Goal: Task Accomplishment & Management: Manage account settings

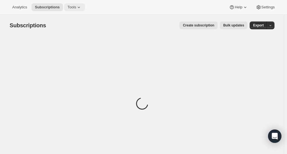
click at [72, 9] on span "Tools" at bounding box center [71, 7] width 9 height 4
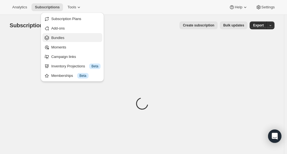
click at [67, 39] on span "Bundles" at bounding box center [75, 38] width 49 height 6
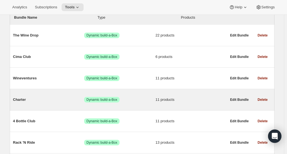
scroll to position [84, 0]
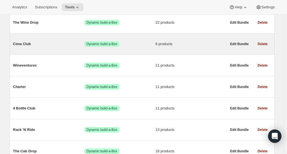
click at [119, 48] on div "Cima Club Success Dynamic build-a-Box 6 products" at bounding box center [120, 44] width 214 height 14
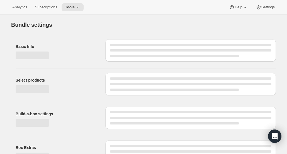
type input "Cima Club"
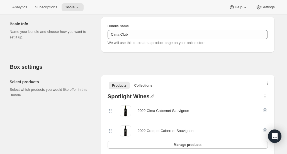
scroll to position [84, 0]
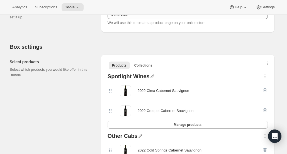
click at [268, 64] on icon "button" at bounding box center [266, 64] width 1 height 4
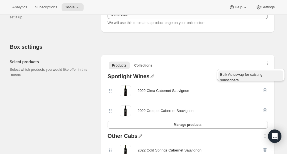
click at [262, 77] on span "Bulk Autoswap for existing subscribers" at bounding box center [241, 77] width 42 height 10
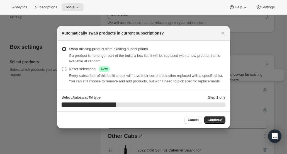
click at [65, 73] on label "Reset selections Success New" at bounding box center [86, 69] width 48 height 8
click at [62, 67] on input "Reset selections Success New" at bounding box center [62, 67] width 0 height 0
radio input "true"
click at [213, 117] on button "Continue" at bounding box center [214, 120] width 21 height 8
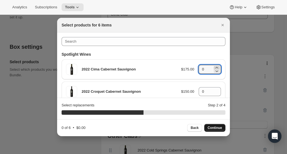
click at [214, 67] on icon ":r11:" at bounding box center [217, 68] width 6 height 6
type input "3"
click at [217, 90] on div ":r11:" at bounding box center [217, 89] width 6 height 3
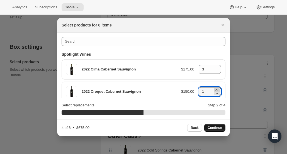
click at [217, 90] on div ":r11:" at bounding box center [217, 89] width 6 height 3
type input "3"
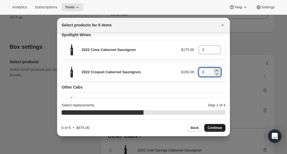
scroll to position [28, 0]
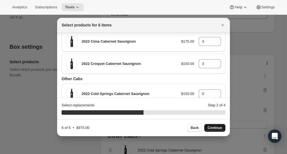
click at [221, 127] on span "Continue" at bounding box center [214, 128] width 14 height 4
type input "0"
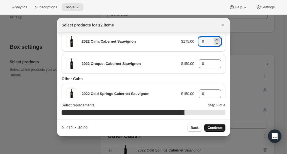
click at [215, 39] on icon ":r11:" at bounding box center [216, 39] width 3 height 1
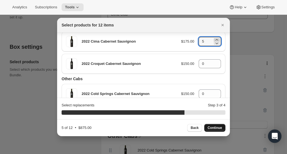
click at [215, 39] on icon ":r11:" at bounding box center [216, 39] width 3 height 1
type input "6"
click at [215, 62] on icon ":r11:" at bounding box center [216, 61] width 3 height 1
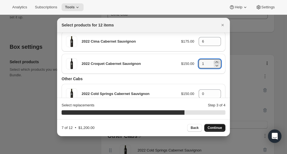
click at [215, 62] on icon ":r11:" at bounding box center [216, 61] width 3 height 1
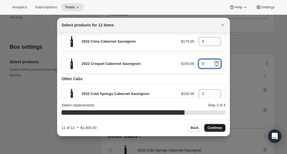
type input "6"
click at [220, 126] on span "Continue" at bounding box center [214, 128] width 14 height 4
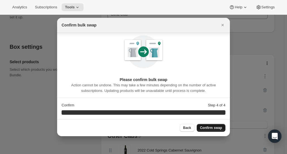
click at [220, 126] on span "Confirm swap" at bounding box center [211, 128] width 22 height 4
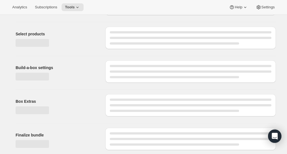
scroll to position [84, 0]
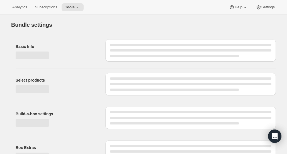
type input "Cima Club"
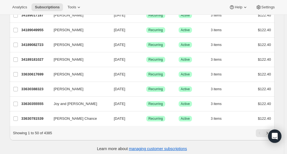
scroll to position [675, 0]
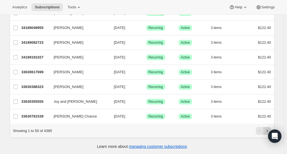
click at [267, 128] on icon "Next" at bounding box center [267, 131] width 6 height 6
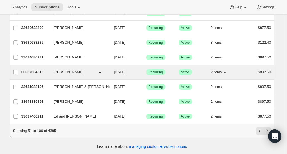
click at [65, 70] on div "33637564515 [PERSON_NAME] [DATE] Success Recurring Success Active 2 items $897.…" at bounding box center [145, 72] width 249 height 8
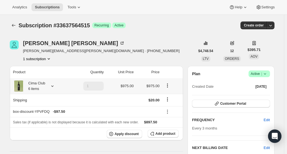
click at [54, 89] on div "Cima Club 6 items" at bounding box center [39, 85] width 53 height 11
click at [44, 87] on div "Cima Club 6 items" at bounding box center [34, 85] width 21 height 11
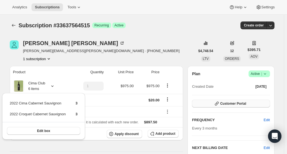
click at [208, 103] on button "Customer Portal" at bounding box center [231, 104] width 78 height 8
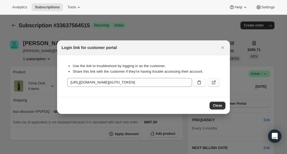
click at [216, 83] on icon ":rer:" at bounding box center [214, 83] width 6 height 6
click at [222, 47] on icon "Close" at bounding box center [222, 47] width 2 height 2
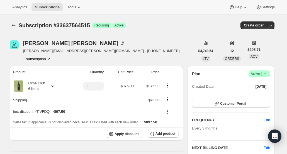
click at [18, 25] on button "Subscriptions" at bounding box center [14, 25] width 8 height 8
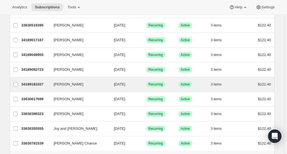
scroll to position [675, 0]
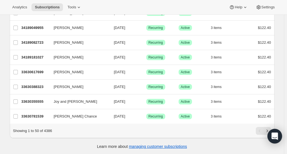
click at [270, 129] on icon "Next" at bounding box center [267, 131] width 6 height 6
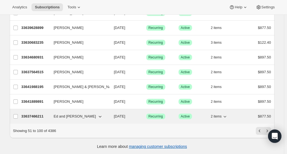
click at [36, 114] on p "33637466211" at bounding box center [35, 117] width 28 height 6
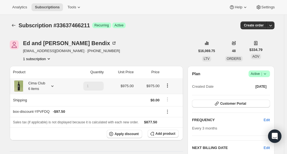
click at [55, 86] on icon at bounding box center [53, 86] width 6 height 6
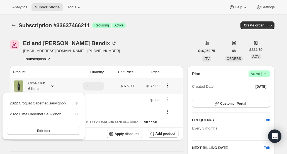
click at [54, 86] on icon at bounding box center [53, 86] width 6 height 6
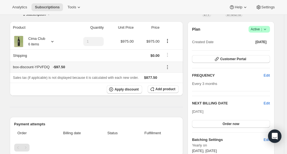
scroll to position [28, 0]
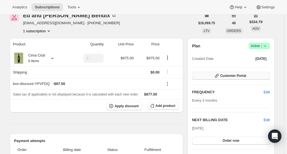
click at [230, 76] on span "Customer Portal" at bounding box center [233, 76] width 26 height 4
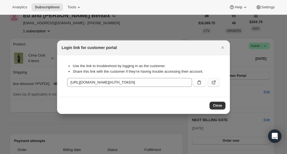
click at [212, 83] on icon ":rsi:" at bounding box center [213, 82] width 3 height 3
click at [222, 46] on icon "Close" at bounding box center [223, 48] width 6 height 6
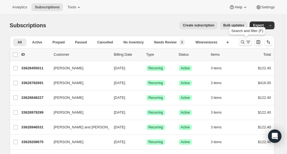
click at [241, 42] on icon "Search and filter results" at bounding box center [243, 42] width 6 height 6
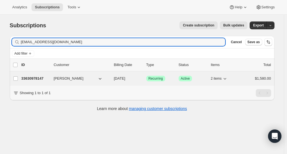
type input "[EMAIL_ADDRESS][DOMAIN_NAME]"
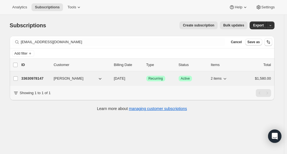
click at [38, 76] on p "33630978147" at bounding box center [35, 79] width 28 height 6
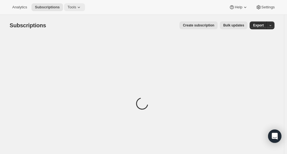
click at [64, 8] on button "Tools" at bounding box center [74, 7] width 21 height 8
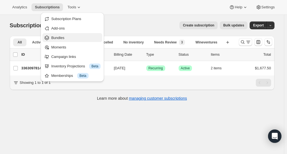
click at [70, 39] on span "Bundles" at bounding box center [75, 38] width 49 height 6
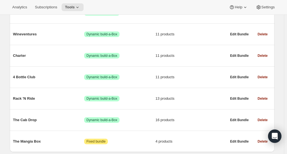
scroll to position [134, 0]
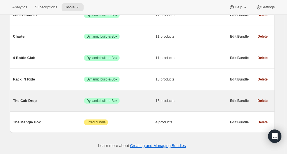
click at [64, 100] on span "The Cab Drop" at bounding box center [48, 101] width 71 height 6
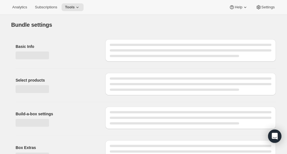
type input "The Cab Drop"
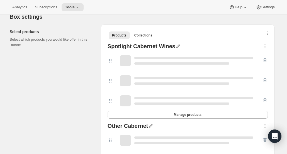
scroll to position [114, 0]
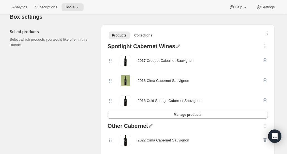
click at [270, 33] on button "button" at bounding box center [267, 35] width 6 height 6
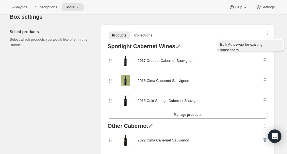
click at [262, 44] on span "Bulk Autoswap for existing subscribers" at bounding box center [241, 47] width 42 height 10
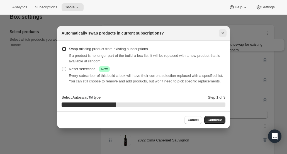
click at [224, 34] on icon "Close" at bounding box center [223, 33] width 6 height 6
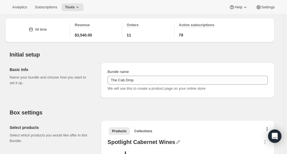
scroll to position [30, 0]
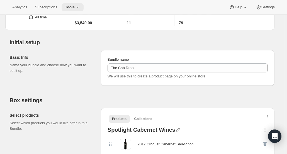
click at [72, 6] on span "Tools" at bounding box center [70, 7] width 10 height 4
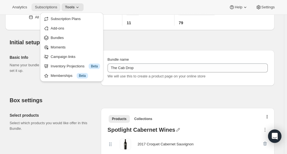
click at [50, 5] on span "Subscriptions" at bounding box center [46, 7] width 22 height 4
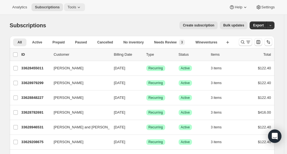
click at [68, 4] on button "Tools" at bounding box center [74, 7] width 21 height 8
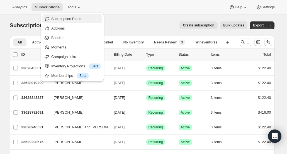
click at [76, 17] on span "Subscription Plans" at bounding box center [66, 19] width 30 height 4
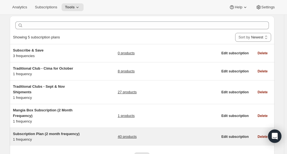
scroll to position [49, 0]
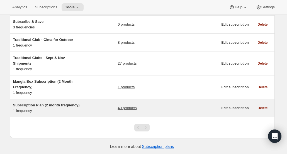
click at [128, 106] on link "40 products" at bounding box center [126, 108] width 19 height 6
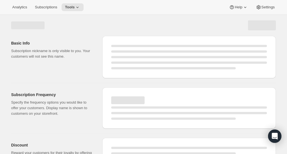
select select "WEEK"
select select "MONTH"
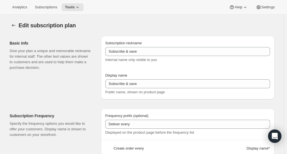
type input "Subscription Plan (2 month frequency)"
type input "Subscribe"
type input "3"
select select "MONTH"
type input "3 months"
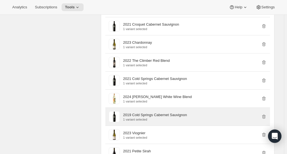
scroll to position [251, 0]
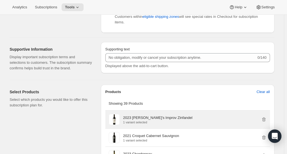
click at [185, 120] on div "2023 [PERSON_NAME]'s Improv Zinfandel 1 variant selected" at bounding box center [194, 119] width 143 height 9
click at [160, 121] on p "1 variant selected" at bounding box center [157, 122] width 69 height 3
click at [139, 118] on p "2023 [PERSON_NAME]'s Improv Zinfandel" at bounding box center [157, 118] width 69 height 6
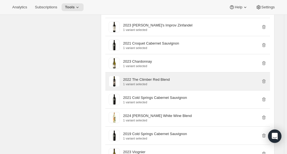
scroll to position [288, 0]
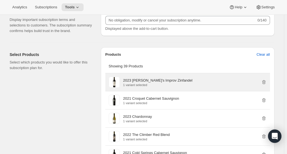
click at [135, 83] on p "1 variant selected" at bounding box center [157, 84] width 69 height 3
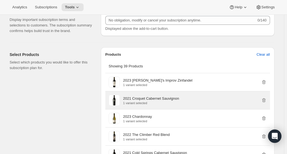
click at [155, 99] on p "2021 Croquet Cabernet Sauvignon" at bounding box center [151, 99] width 56 height 6
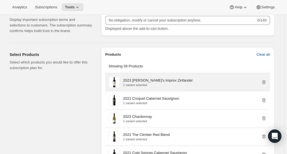
click at [159, 86] on p "1 variant selected" at bounding box center [157, 84] width 69 height 3
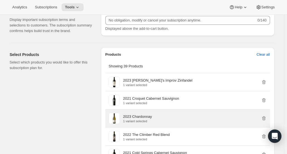
click at [159, 110] on div "2023 Chardonnay 1 variant selected" at bounding box center [187, 118] width 165 height 18
click at [159, 120] on div "2023 Chardonnay 1 variant selected" at bounding box center [194, 118] width 143 height 9
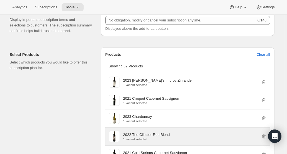
click at [160, 134] on p "2022 The Climber Red Blend" at bounding box center [146, 135] width 46 height 6
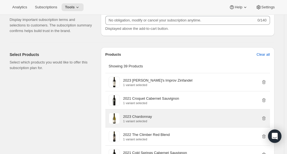
click at [158, 113] on div "2023 Chardonnay 1 variant selected" at bounding box center [194, 118] width 143 height 11
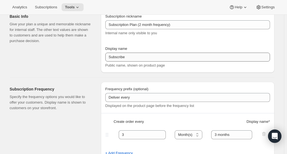
scroll to position [0, 0]
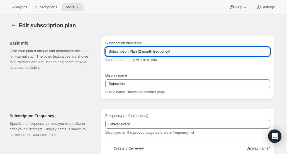
click at [142, 51] on input "Subscription Plan (2 month frequency)" at bounding box center [187, 51] width 165 height 9
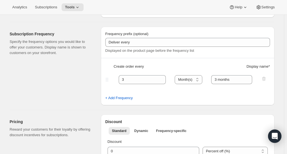
scroll to position [111, 0]
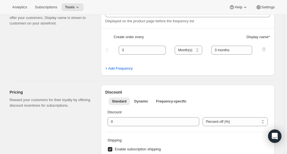
type input "Subscription Plan (3 month frequency)"
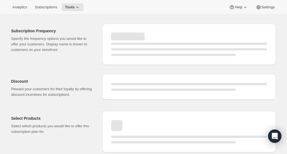
select select "MONTH"
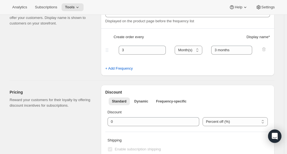
type input "Subscription Plan (3 month frequency)"
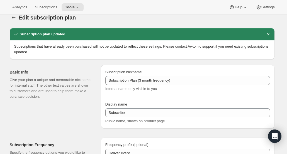
scroll to position [0, 0]
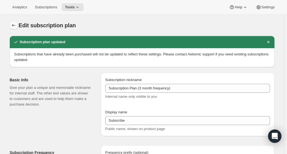
click at [14, 23] on icon "Subscription plans" at bounding box center [14, 26] width 6 height 6
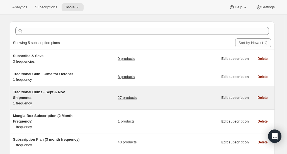
scroll to position [49, 0]
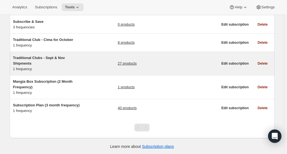
click at [128, 62] on link "27 products" at bounding box center [126, 64] width 19 height 6
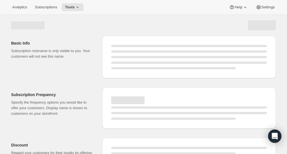
select select "WEEK"
select select "MONTH"
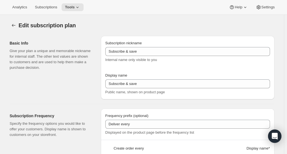
type input "Traditional Clubs - Sept & Nov Shipments"
type input "Join the club"
type input "Wine club"
type input "3"
select select "MONTH"
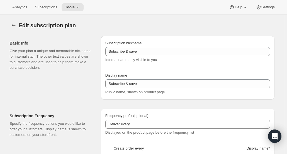
type input "selection"
checkbox input "true"
select select "YEARDAY"
select select "9"
select select "10"
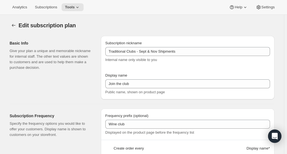
select select "11"
select select "5"
select select "2"
select select "4"
click at [14, 28] on button "Subscription plans" at bounding box center [14, 25] width 8 height 8
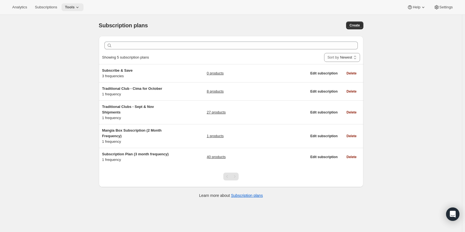
click at [72, 9] on span "Tools" at bounding box center [70, 7] width 10 height 4
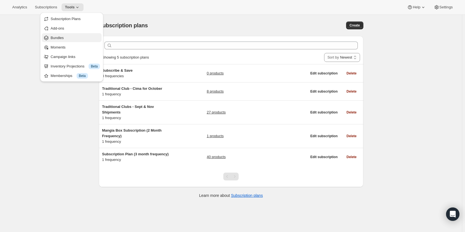
click at [77, 38] on span "Bundles" at bounding box center [75, 38] width 49 height 6
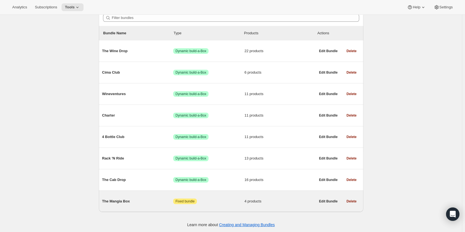
scroll to position [56, 0]
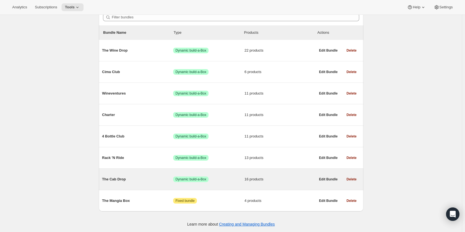
click at [136, 154] on div "The Cab Drop Success Dynamic build-a-Box 16 products" at bounding box center [209, 179] width 214 height 14
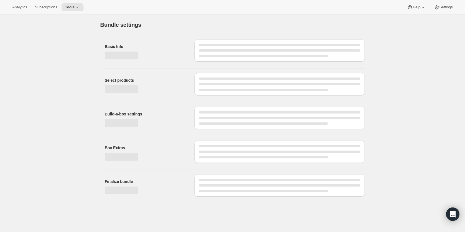
type input "The Cab Drop"
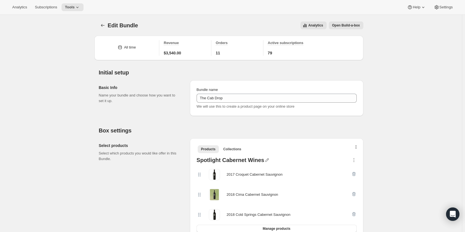
click at [286, 148] on icon "button" at bounding box center [356, 147] width 1 height 4
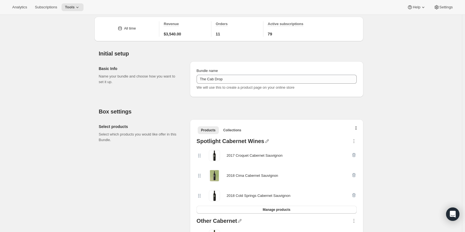
scroll to position [28, 0]
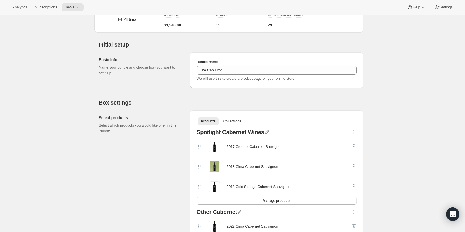
click at [249, 154] on div "2018 Cima Cabernet Sauvignon" at bounding box center [253, 167] width 52 height 6
click at [200, 154] on icon at bounding box center [200, 167] width 6 height 6
click at [230, 154] on div "2018 Cima Cabernet Sauvignon" at bounding box center [253, 167] width 52 height 6
click at [241, 154] on div "2018 Cima Cabernet Sauvignon" at bounding box center [253, 167] width 52 height 6
click at [253, 154] on div "2018 Cima Cabernet Sauvignon" at bounding box center [253, 167] width 52 height 6
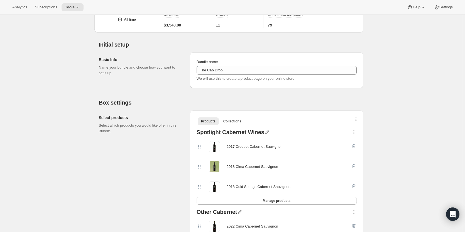
click at [273, 154] on div "2018 Cima Cabernet Sauvignon" at bounding box center [277, 166] width 160 height 20
click at [282, 154] on div "2018 Cima Cabernet Sauvignon" at bounding box center [274, 166] width 155 height 11
click at [286, 154] on button "Manage products" at bounding box center [277, 201] width 160 height 8
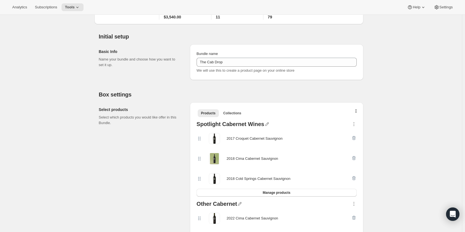
scroll to position [111, 0]
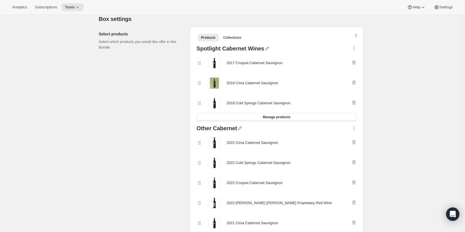
click at [286, 37] on button "button" at bounding box center [356, 37] width 6 height 6
click at [286, 45] on span "Bulk Autoswap for existing subscribers" at bounding box center [358, 48] width 62 height 6
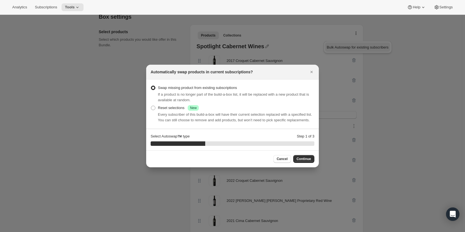
scroll to position [0, 0]
click at [154, 108] on span ":r1vm:" at bounding box center [153, 108] width 4 height 4
click at [151, 106] on input "Reset selections Success New" at bounding box center [151, 106] width 0 height 0
radio input "true"
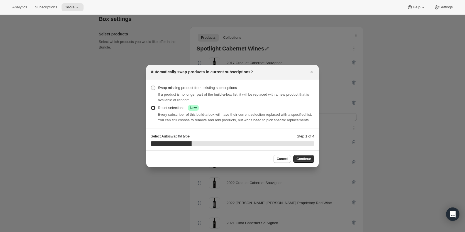
click at [153, 87] on span ":r1vm:" at bounding box center [153, 87] width 4 height 4
click at [151, 86] on input "Swap missing product from existing subscriptions" at bounding box center [151, 85] width 0 height 0
radio input "true"
click at [286, 154] on span "Continue" at bounding box center [304, 158] width 14 height 4
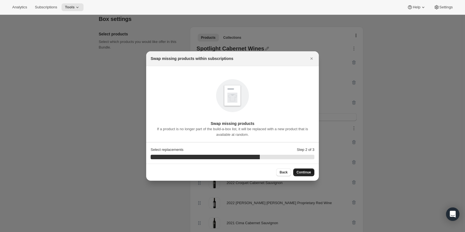
click at [286, 154] on span "Continue" at bounding box center [304, 172] width 14 height 4
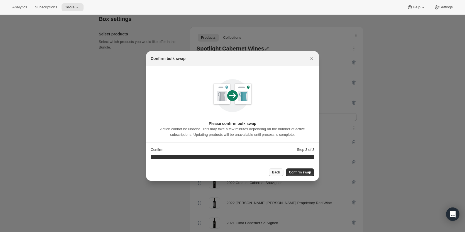
click at [278, 154] on span "Back" at bounding box center [276, 172] width 8 height 4
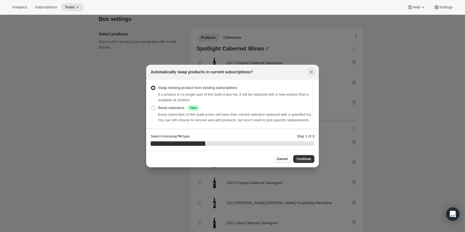
click at [286, 71] on icon "Close" at bounding box center [311, 72] width 2 height 2
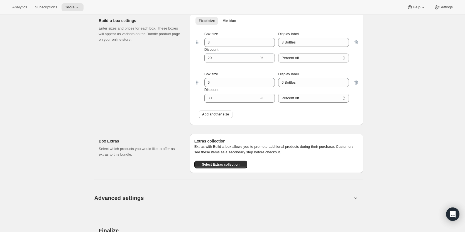
scroll to position [738, 0]
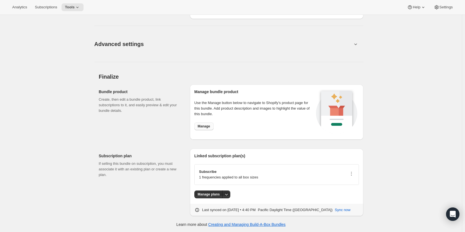
click at [209, 124] on span "Manage" at bounding box center [204, 126] width 13 height 4
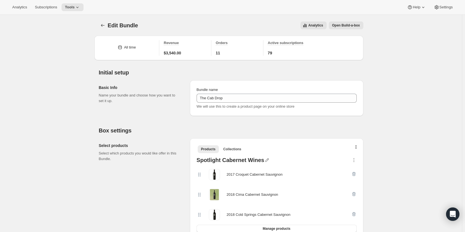
scroll to position [28, 0]
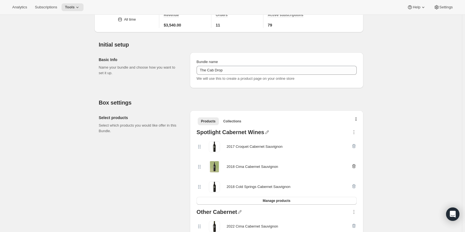
click at [286, 154] on icon "button" at bounding box center [354, 166] width 4 height 4
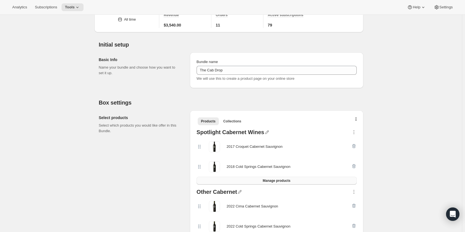
click at [283, 154] on span "Manage products" at bounding box center [277, 180] width 28 height 4
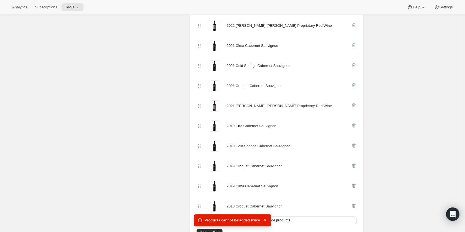
scroll to position [278, 0]
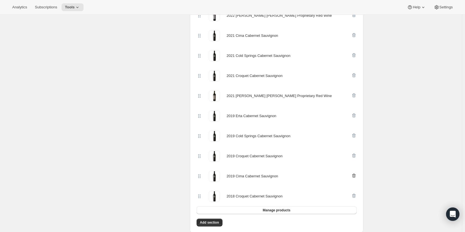
click at [286, 154] on icon "button" at bounding box center [354, 176] width 6 height 6
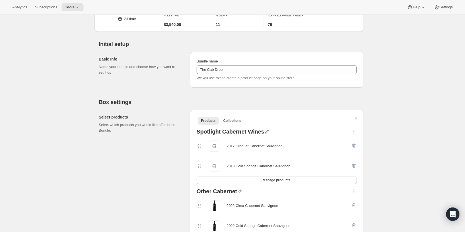
scroll to position [56, 0]
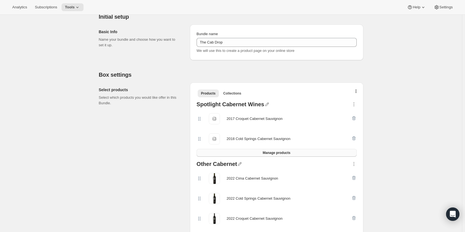
click at [237, 154] on button "Manage products" at bounding box center [277, 153] width 160 height 8
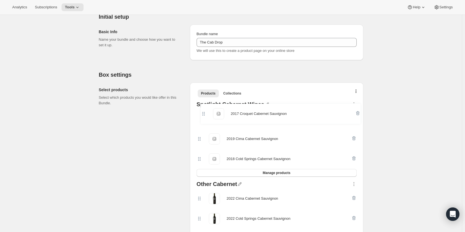
drag, startPoint x: 199, startPoint y: 139, endPoint x: 202, endPoint y: 113, distance: 26.3
click at [202, 113] on div "2019 Cima Cabernet Sauvignon 2019 Cima Cabernet Sauvignon 2017 Croquet Cabernet…" at bounding box center [277, 139] width 160 height 60
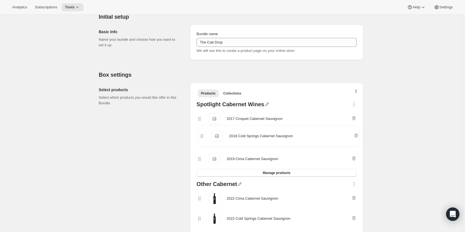
drag, startPoint x: 201, startPoint y: 160, endPoint x: 202, endPoint y: 132, distance: 27.8
click at [202, 132] on div "2017 Croquet Cabernet Sauvignon 2017 Croquet Cabernet Sauvignon 2019 Cima Caber…" at bounding box center [277, 139] width 160 height 60
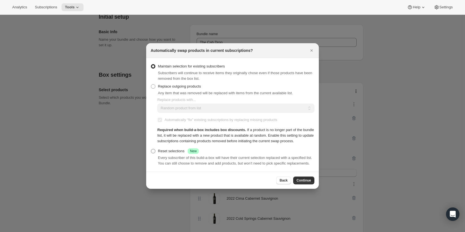
click at [152, 150] on span ":r20u:" at bounding box center [153, 151] width 4 height 4
click at [151, 149] on input "Reset selections Success New" at bounding box center [151, 149] width 0 height 0
radio input "true"
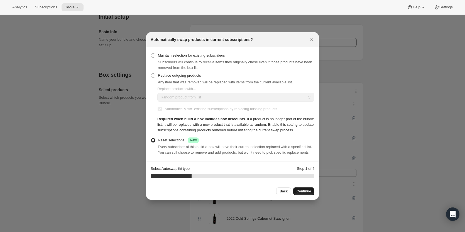
click at [286, 154] on button "Continue" at bounding box center [303, 191] width 21 height 8
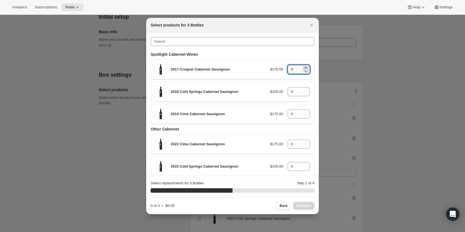
click at [286, 67] on icon ":r20u:" at bounding box center [306, 68] width 6 height 6
type input "1"
click at [286, 89] on icon ":r20u:" at bounding box center [306, 90] width 6 height 6
type input "1"
click at [286, 112] on icon ":r20u:" at bounding box center [305, 111] width 3 height 1
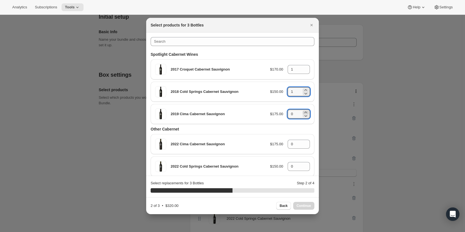
type input "1"
click at [286, 154] on span "Continue" at bounding box center [304, 205] width 14 height 4
type input "0"
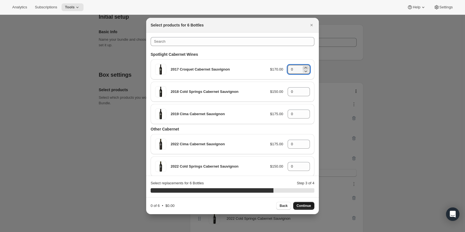
click at [286, 67] on icon ":r20u:" at bounding box center [306, 68] width 6 height 6
type input "2"
click at [286, 91] on icon ":r20u:" at bounding box center [306, 93] width 6 height 6
click at [286, 90] on icon ":r20u:" at bounding box center [306, 93] width 6 height 6
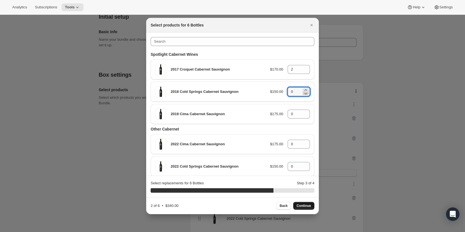
click at [286, 90] on icon ":r20u:" at bounding box center [306, 93] width 6 height 6
click at [286, 90] on icon ":r20u:" at bounding box center [306, 90] width 6 height 6
click at [286, 88] on icon ":r20u:" at bounding box center [306, 90] width 6 height 6
type input "2"
click at [286, 111] on icon ":r20u:" at bounding box center [306, 112] width 6 height 6
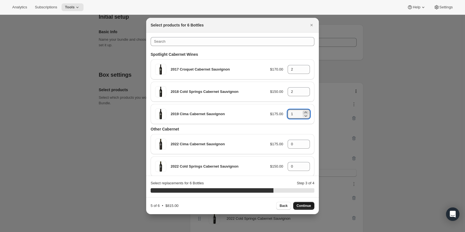
click at [286, 112] on icon ":r20u:" at bounding box center [306, 112] width 6 height 6
type input "2"
click at [286, 154] on span "Continue" at bounding box center [304, 205] width 14 height 4
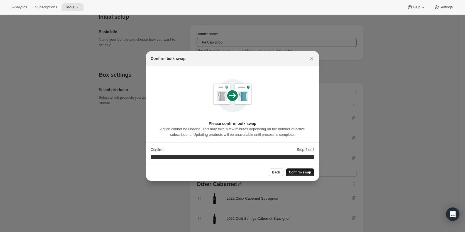
click at [286, 154] on span "Confirm swap" at bounding box center [300, 172] width 22 height 4
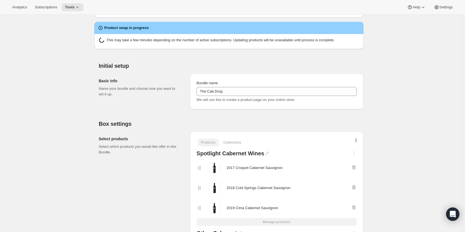
scroll to position [0, 0]
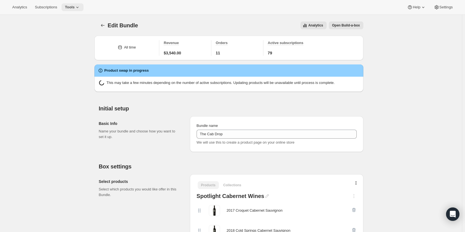
click at [70, 4] on button "Tools" at bounding box center [73, 7] width 22 height 8
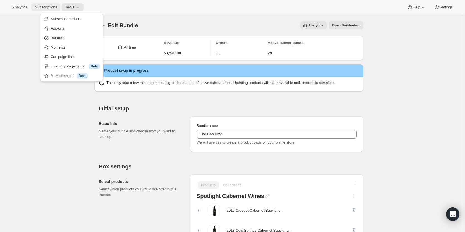
click at [44, 4] on button "Subscriptions" at bounding box center [45, 7] width 29 height 8
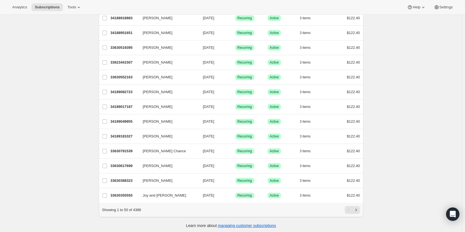
scroll to position [602, 0]
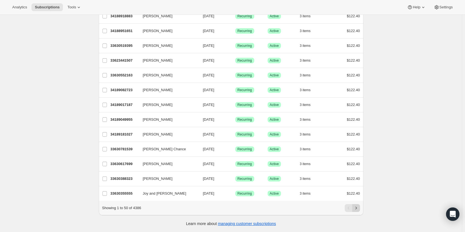
click at [286, 154] on icon "Next" at bounding box center [356, 208] width 6 height 6
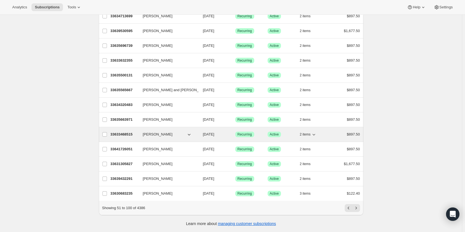
click at [128, 131] on p "33633468515" at bounding box center [125, 134] width 28 height 6
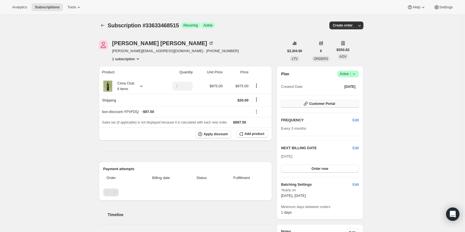
click at [286, 106] on span "Customer Portal" at bounding box center [322, 103] width 26 height 4
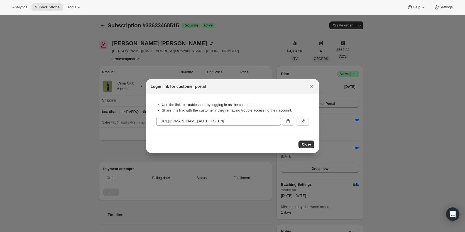
click at [286, 123] on icon ":r2f5:" at bounding box center [302, 121] width 3 height 3
click at [286, 88] on icon "Close" at bounding box center [312, 87] width 6 height 6
